Goal: Task Accomplishment & Management: Manage account settings

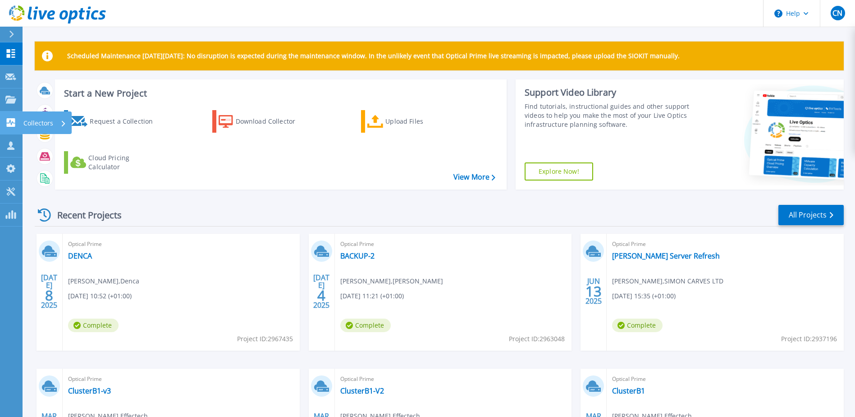
click at [11, 123] on icon at bounding box center [11, 122] width 9 height 9
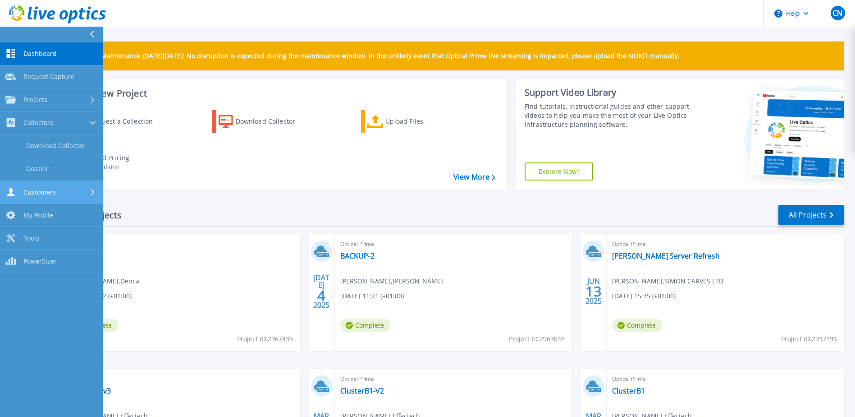
click at [39, 186] on link "Customers Customers" at bounding box center [51, 192] width 103 height 23
click at [48, 193] on link "Search & Manage Users" at bounding box center [51, 194] width 103 height 29
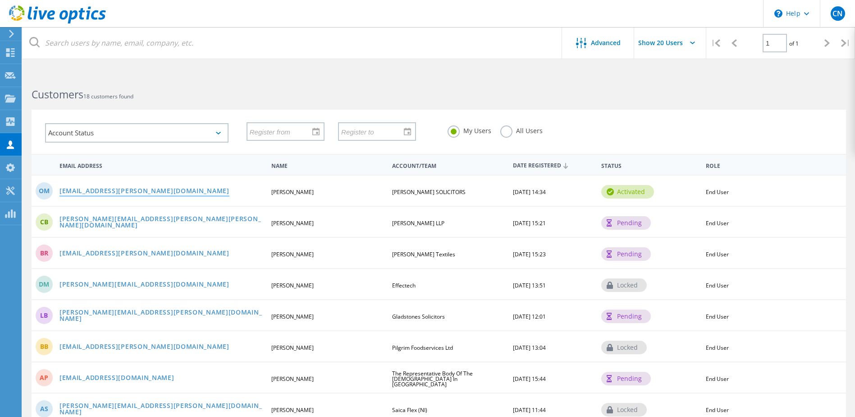
click at [141, 190] on link "[EMAIL_ADDRESS][PERSON_NAME][DOMAIN_NAME]" at bounding box center [145, 192] width 170 height 8
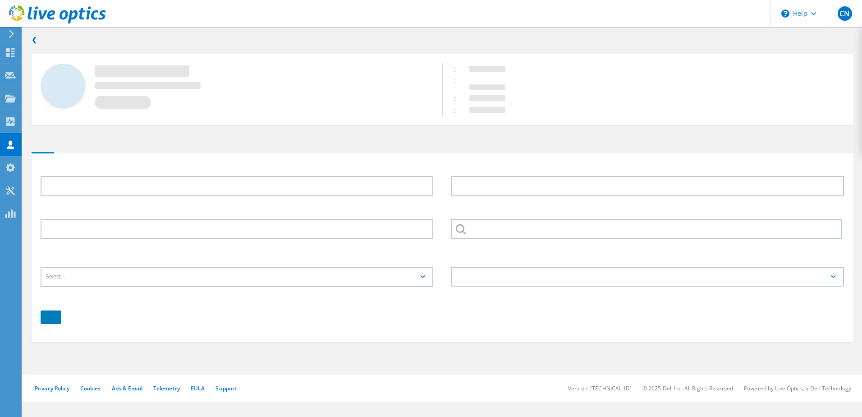
type input "Olu"
type input "Modupe"
type input "LAWSON-WEST SOLICITORS"
type input "English"
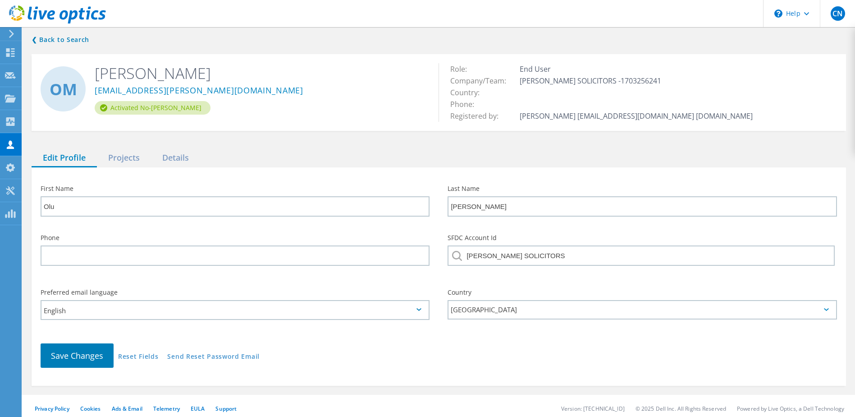
click at [139, 107] on div "Activated No-EULA" at bounding box center [153, 108] width 116 height 14
click at [139, 107] on div "Activated No-[PERSON_NAME]" at bounding box center [153, 108] width 116 height 14
click at [128, 149] on div "Projects" at bounding box center [124, 158] width 54 height 18
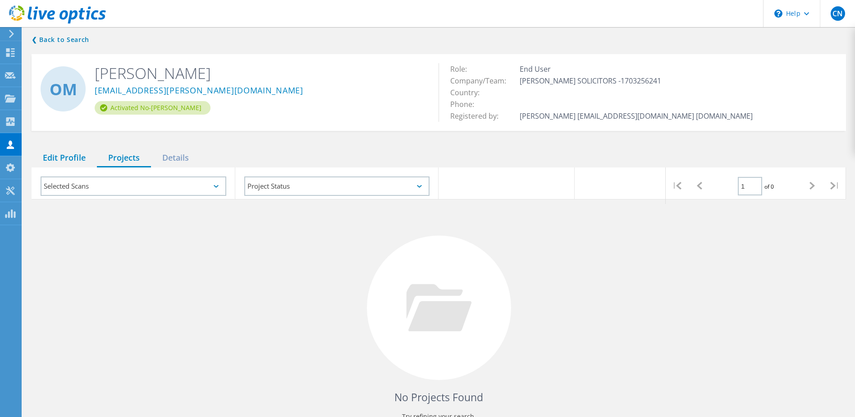
click at [60, 156] on div "Edit Profile" at bounding box center [64, 158] width 65 height 18
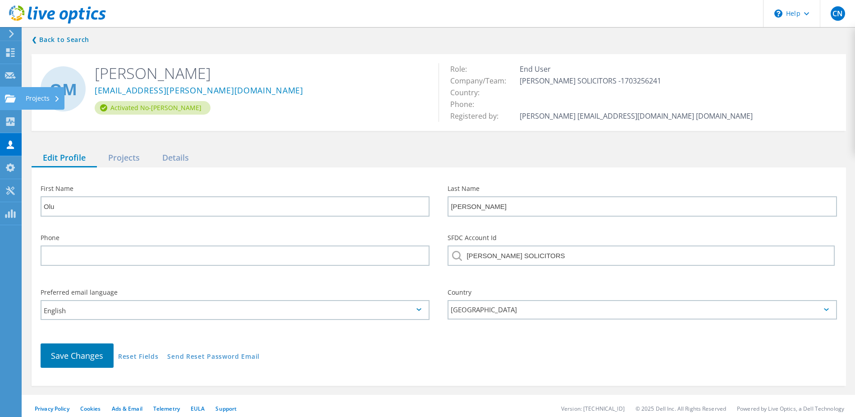
click at [9, 103] on div at bounding box center [10, 100] width 11 height 10
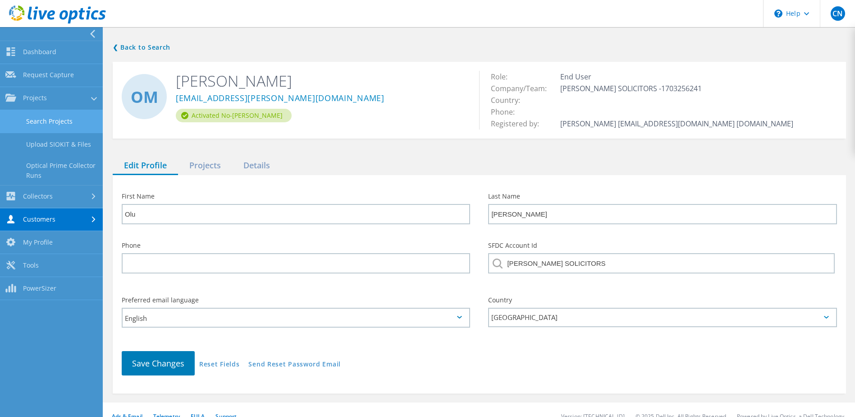
click at [38, 123] on link "Search Projects" at bounding box center [51, 121] width 103 height 23
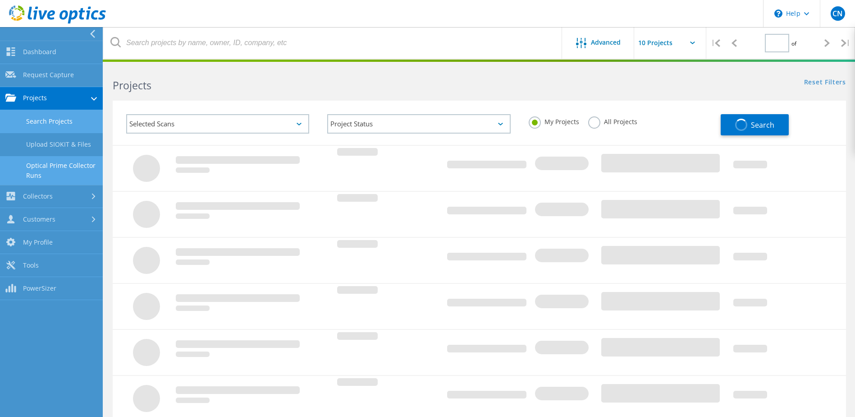
type input "1"
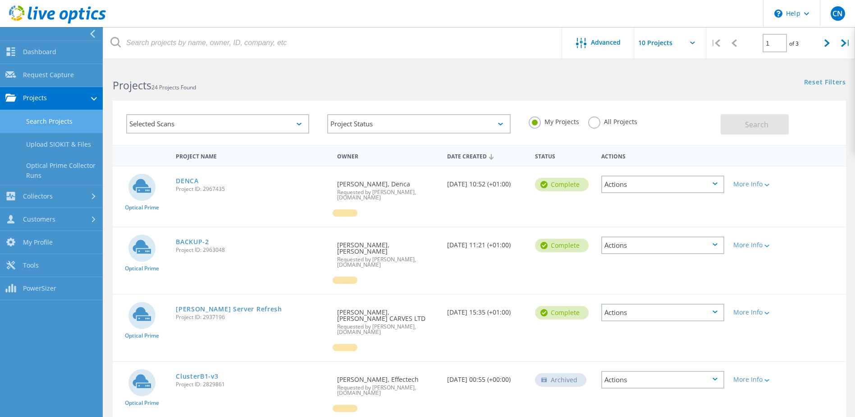
click at [209, 124] on div "Selected Scans" at bounding box center [217, 123] width 183 height 19
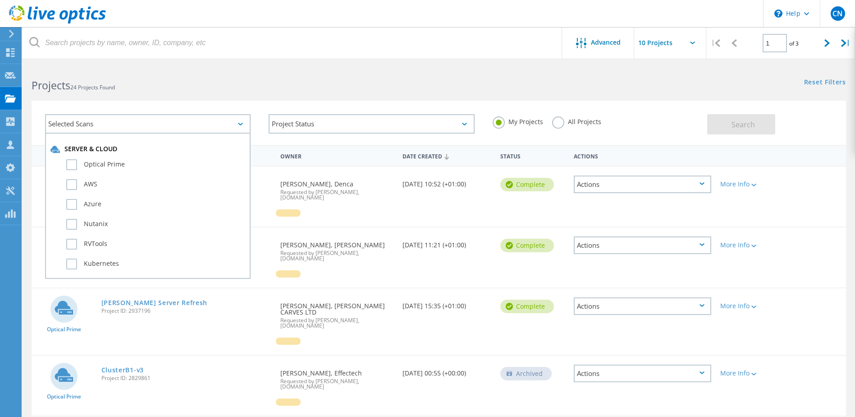
click at [65, 165] on div "Optical Prime" at bounding box center [147, 167] width 195 height 20
click at [69, 165] on label "Optical Prime" at bounding box center [155, 164] width 179 height 11
click at [0, 0] on input "Optical Prime" at bounding box center [0, 0] width 0 height 0
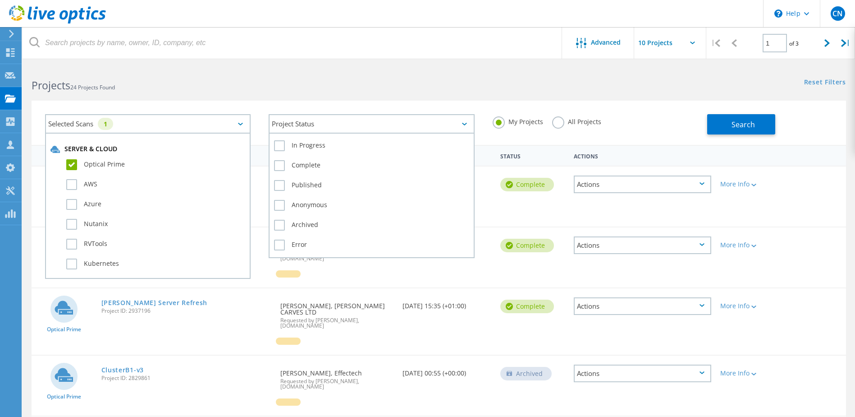
click at [327, 124] on div "Project Status" at bounding box center [372, 123] width 206 height 19
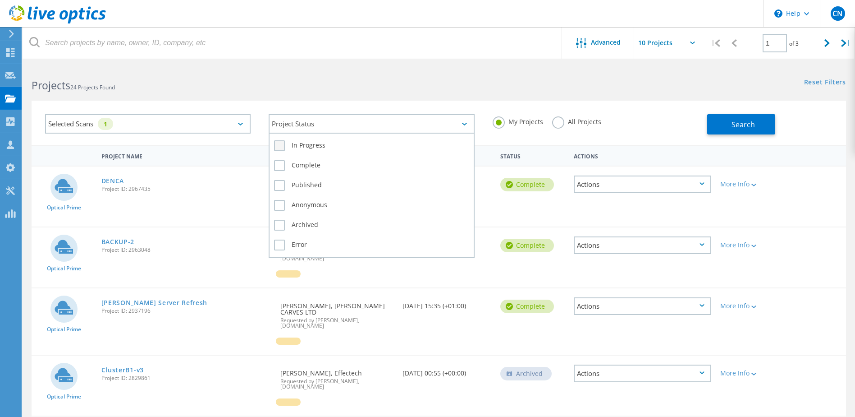
click at [280, 147] on label "In Progress" at bounding box center [371, 145] width 195 height 11
click at [0, 0] on input "In Progress" at bounding box center [0, 0] width 0 height 0
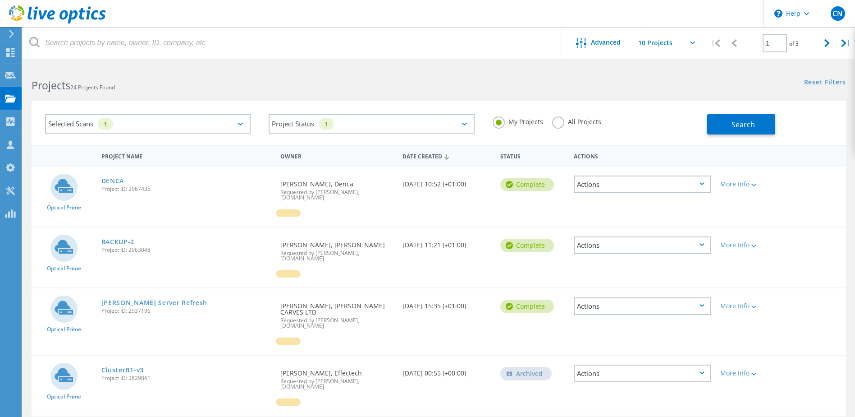
click at [263, 95] on div "Selected Scans 1 Project Status 1 In Progress Complete Published Anonymous Arch…" at bounding box center [439, 116] width 833 height 55
click at [723, 123] on button "Search" at bounding box center [741, 124] width 68 height 20
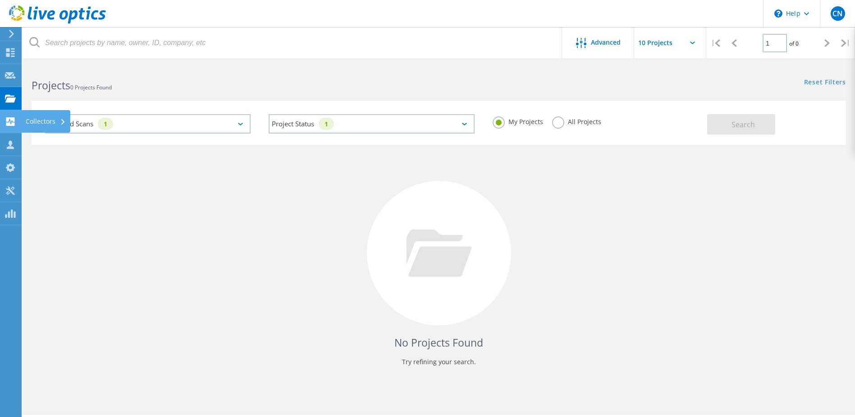
click at [5, 126] on div at bounding box center [10, 123] width 11 height 10
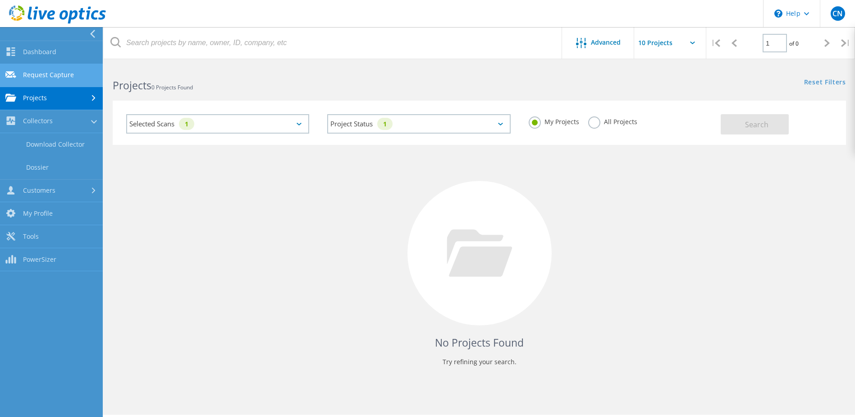
click at [38, 75] on link "Request Capture" at bounding box center [51, 75] width 103 height 23
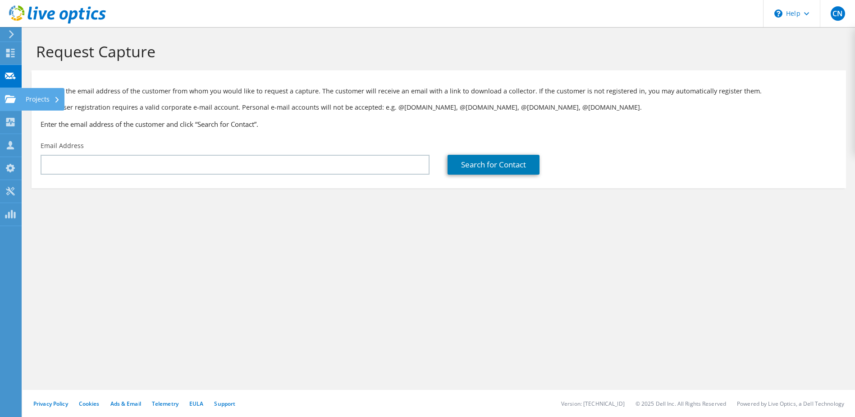
click at [11, 97] on icon at bounding box center [10, 99] width 11 height 9
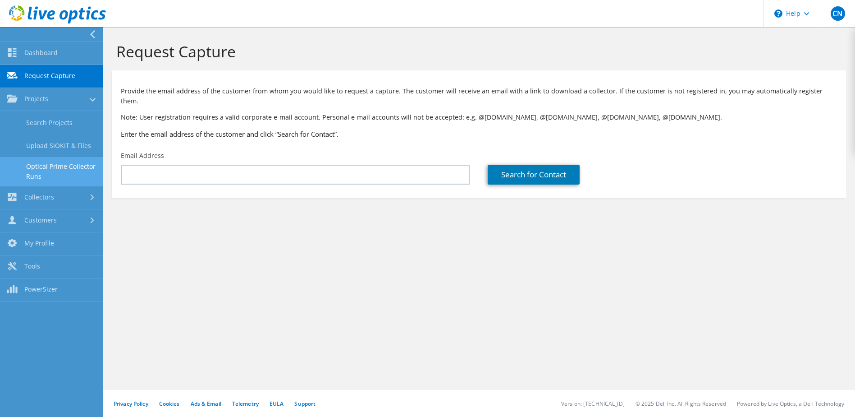
click at [50, 175] on link "Optical Prime Collector Runs" at bounding box center [51, 171] width 103 height 29
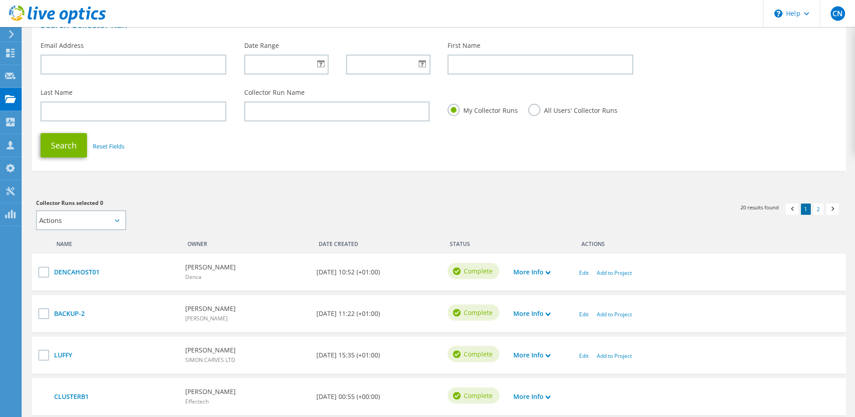
scroll to position [66, 0]
click at [9, 96] on use at bounding box center [10, 99] width 11 height 8
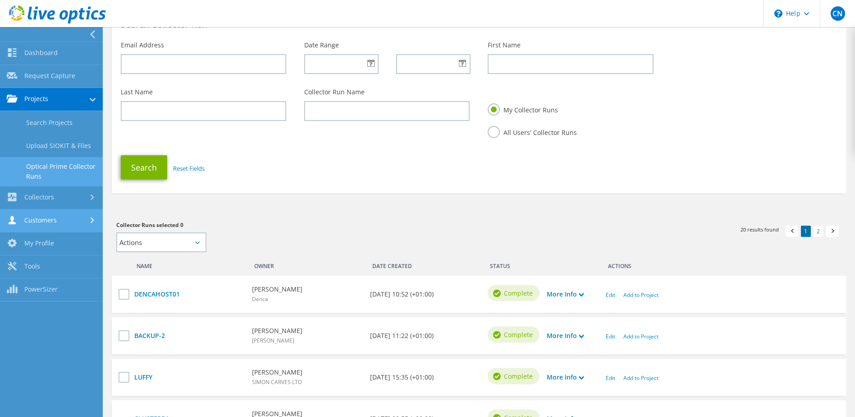
click at [36, 210] on link "Customers" at bounding box center [51, 220] width 103 height 23
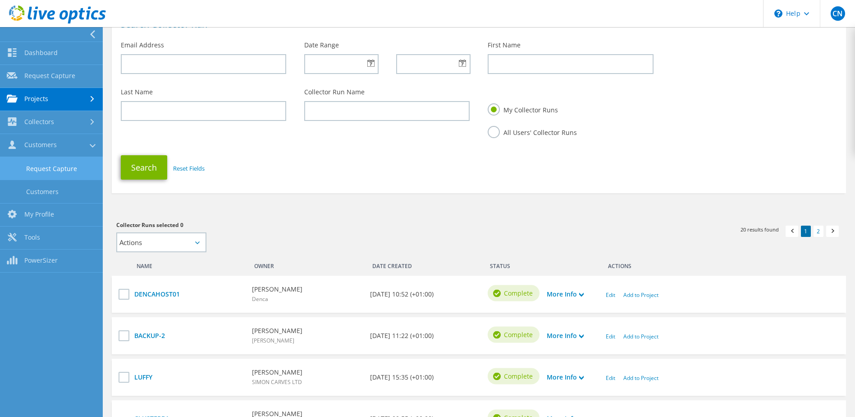
click at [48, 173] on link "Request Capture" at bounding box center [51, 168] width 103 height 23
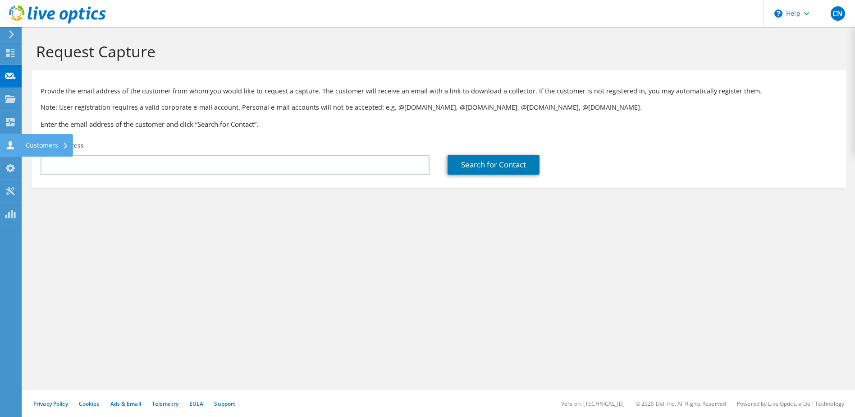
click at [12, 146] on icon at bounding box center [10, 145] width 11 height 9
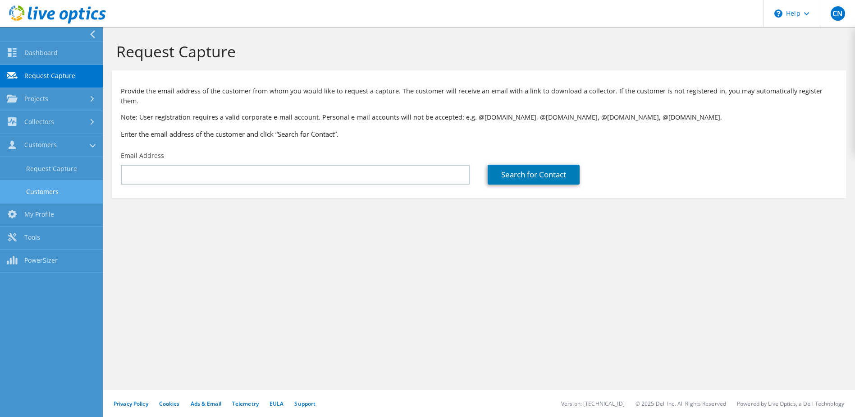
click at [30, 195] on link "Customers" at bounding box center [51, 191] width 103 height 23
